Goal: Task Accomplishment & Management: Manage account settings

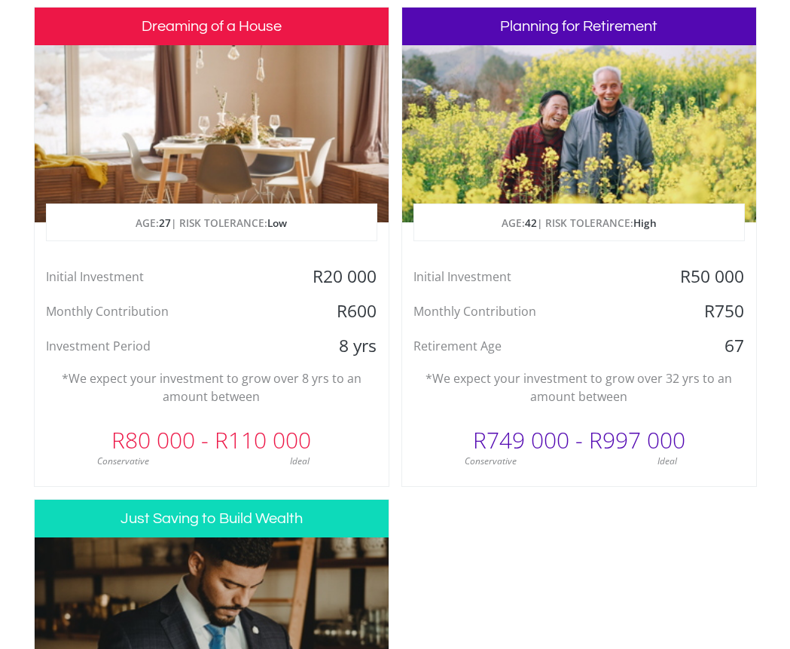
scroll to position [678, 0]
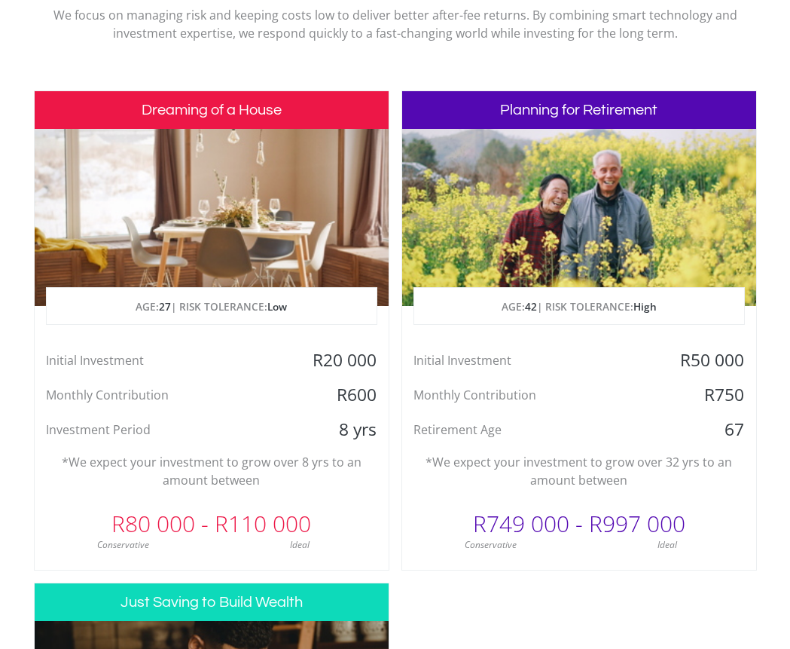
click at [586, 109] on h3 "Planning for Retirement" at bounding box center [579, 110] width 354 height 38
click at [579, 322] on p "AGE: [DEMOGRAPHIC_DATA] | RISK TOLERANCE: High" at bounding box center [579, 307] width 330 height 38
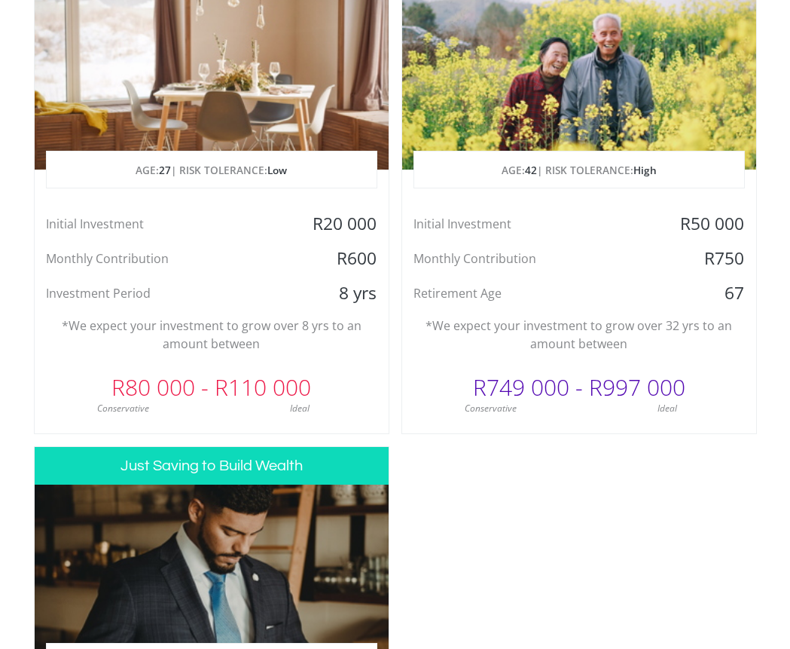
scroll to position [647, 0]
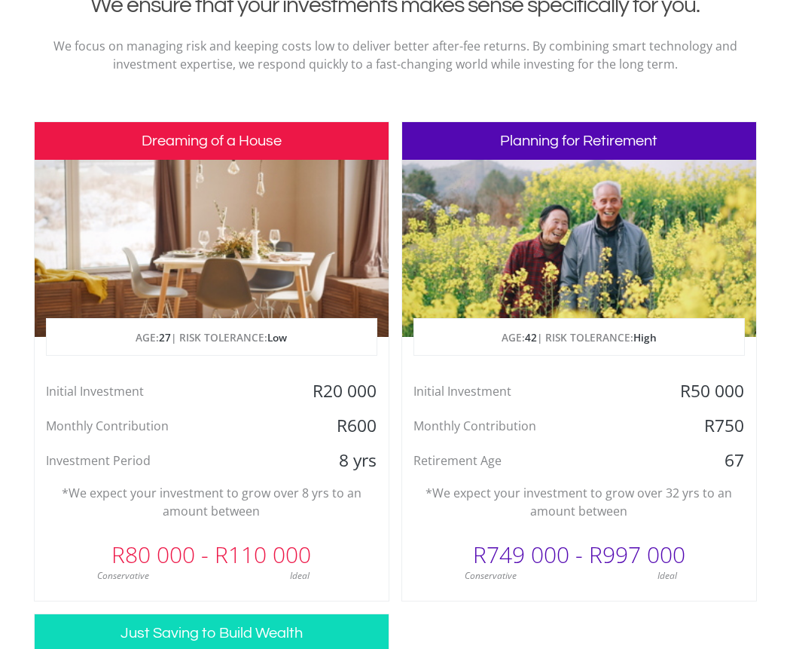
click at [534, 330] on span "42" at bounding box center [531, 337] width 12 height 14
drag, startPoint x: 629, startPoint y: 561, endPoint x: 612, endPoint y: 545, distance: 23.5
click at [629, 559] on div "R749 000 - R997 000" at bounding box center [579, 554] width 354 height 45
click at [572, 131] on h3 "Planning for Retirement" at bounding box center [579, 141] width 354 height 38
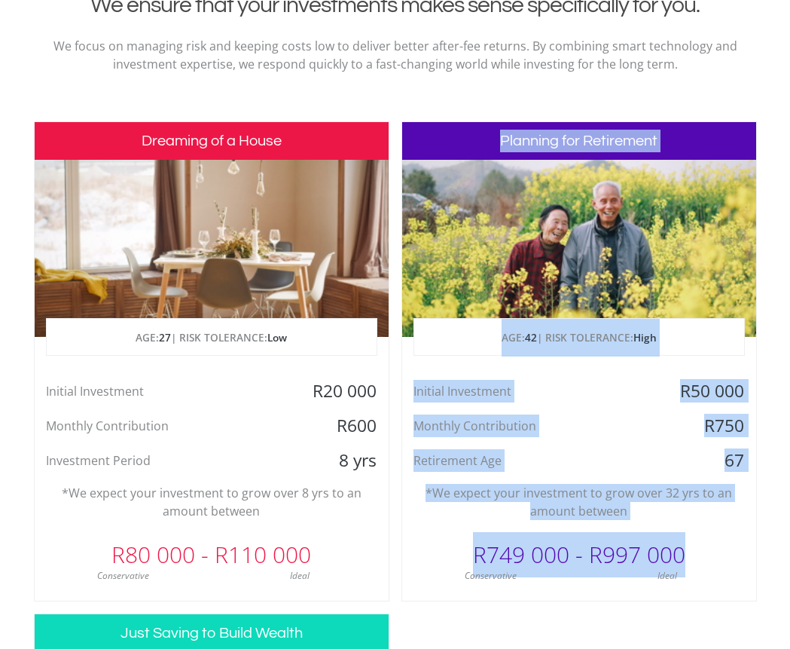
drag, startPoint x: 692, startPoint y: 563, endPoint x: 497, endPoint y: 133, distance: 472.4
click at [497, 133] on div "Planning for Retirement AGE: 42 | RISK TOLERANCE: High Initial Investment R50 0…" at bounding box center [580, 361] width 356 height 480
copy div "Planning for Retirement AGE: 42 | RISK TOLERANCE: High Initial Investment R50 0…"
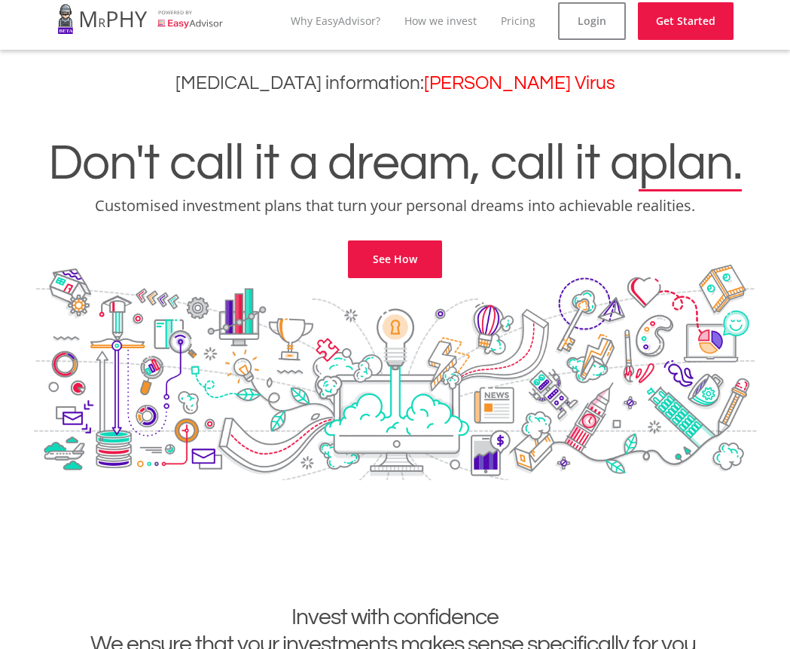
scroll to position [0, 0]
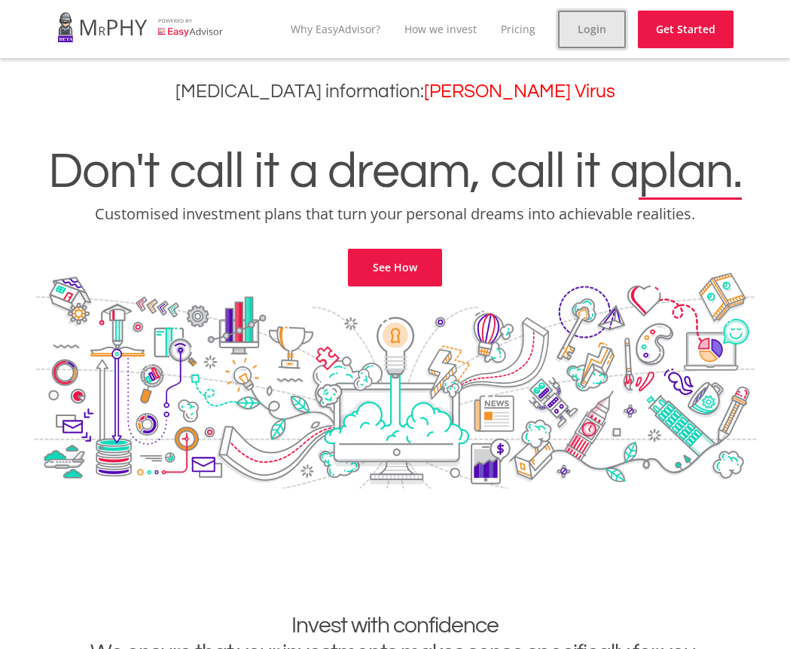
click at [612, 26] on link "Login" at bounding box center [592, 30] width 68 height 38
